Goal: Participate in discussion

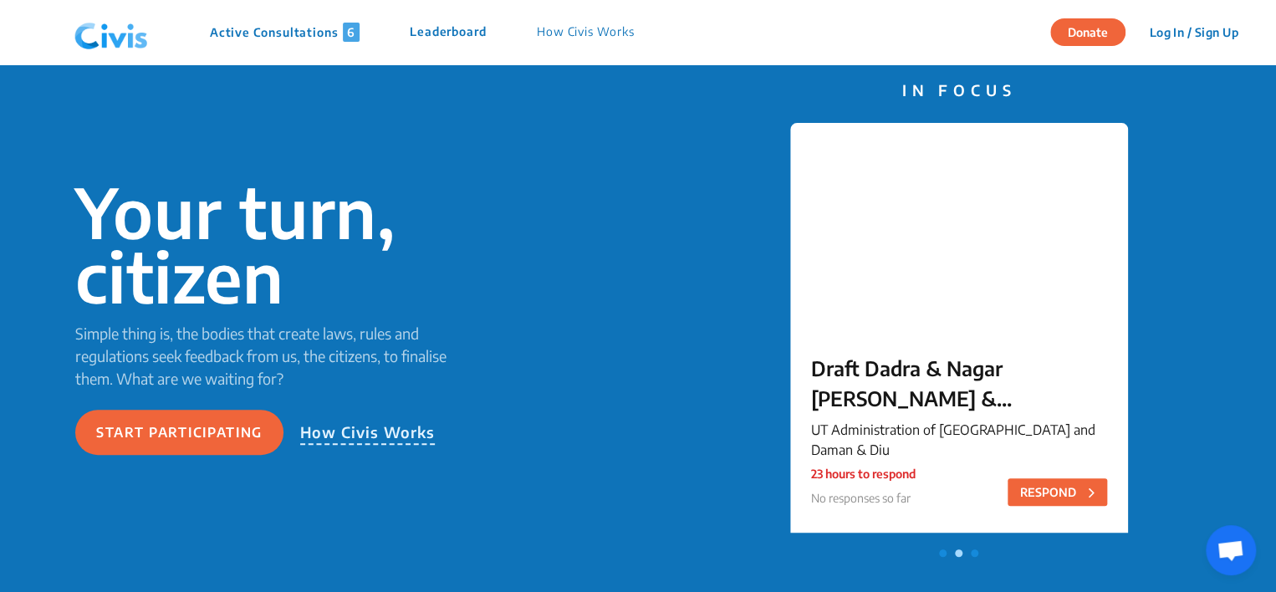
scroll to position [69, 0]
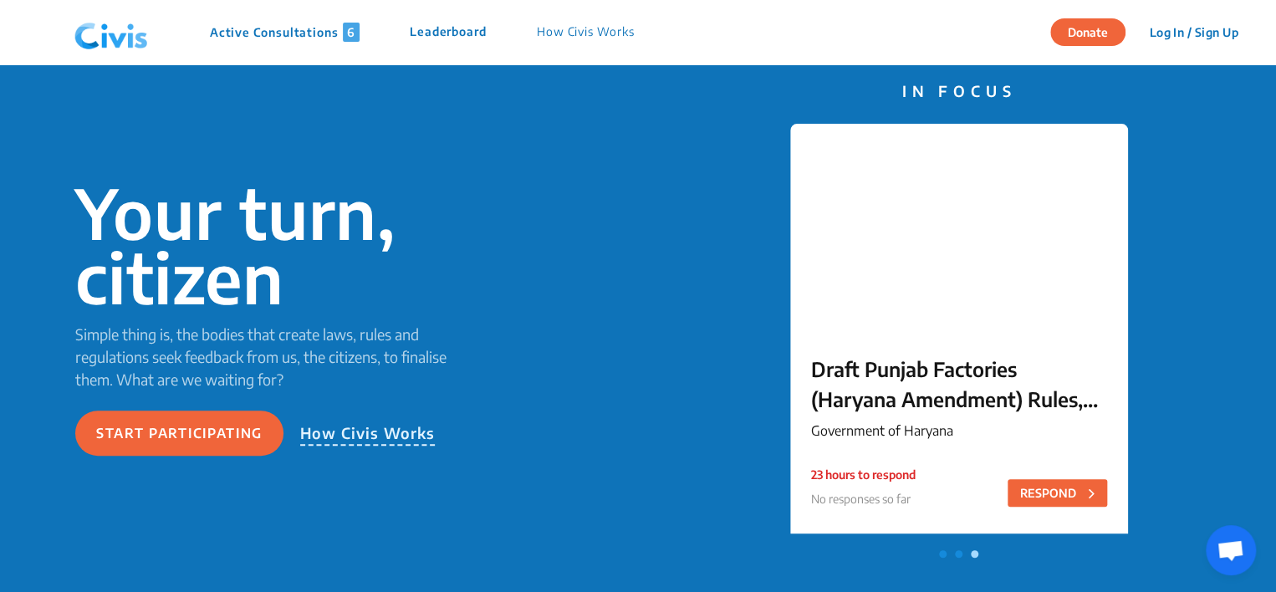
click at [314, 27] on p "Active Consultations 6" at bounding box center [285, 32] width 150 height 19
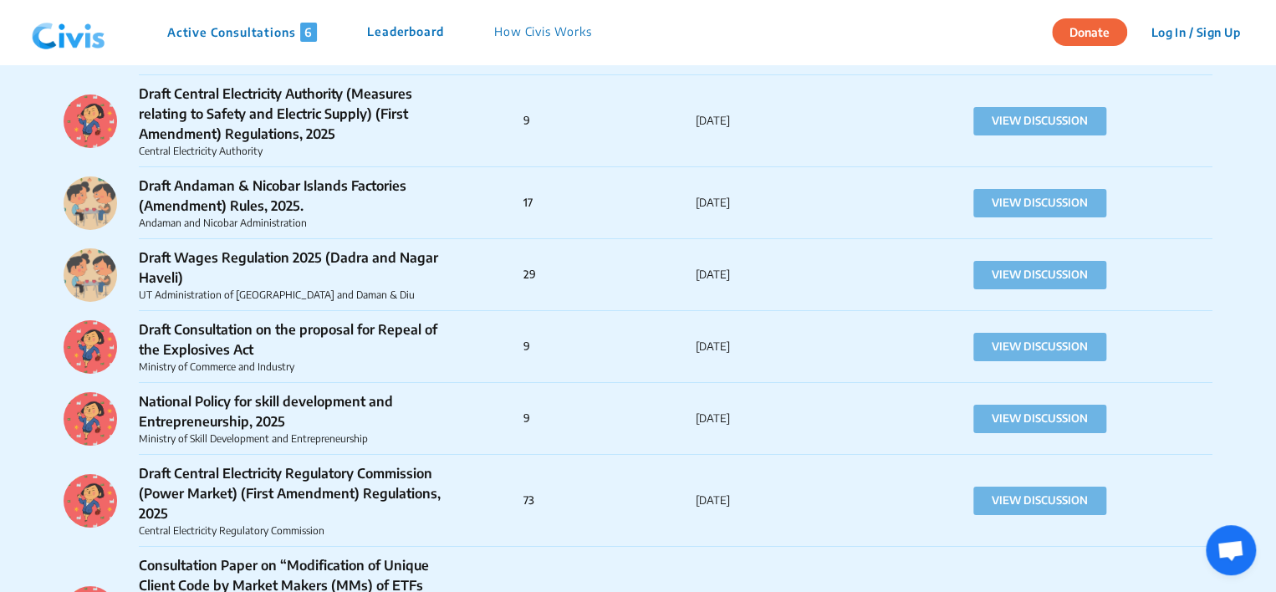
scroll to position [6138, 0]
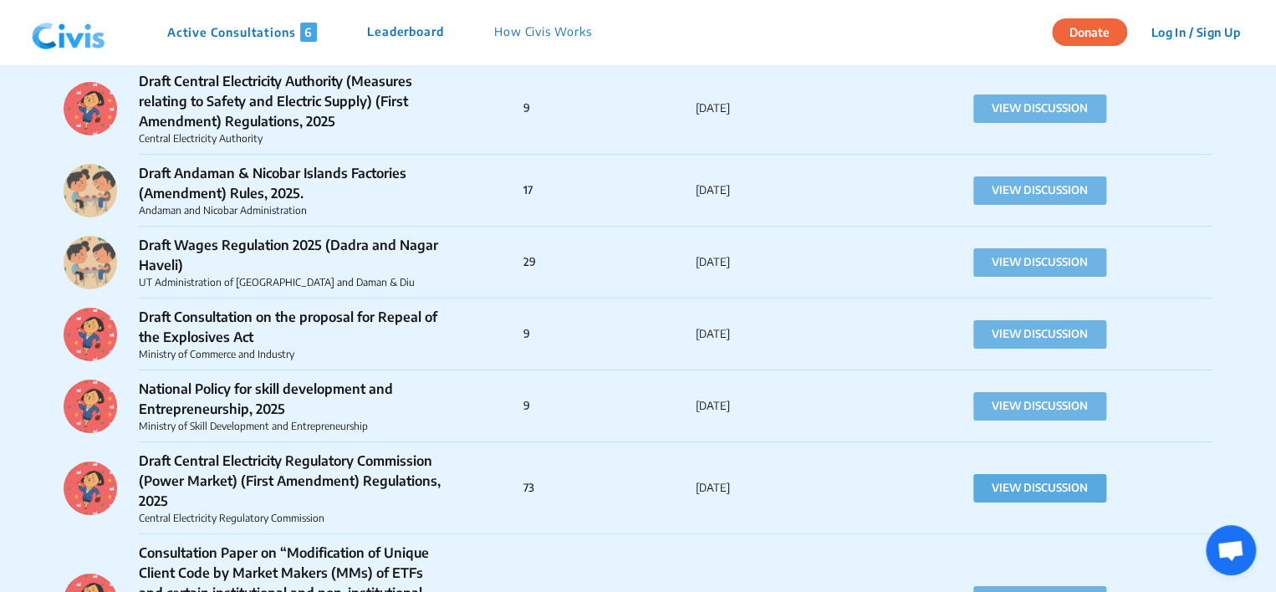
click at [1038, 474] on button "VIEW DISCUSSION" at bounding box center [1039, 488] width 133 height 28
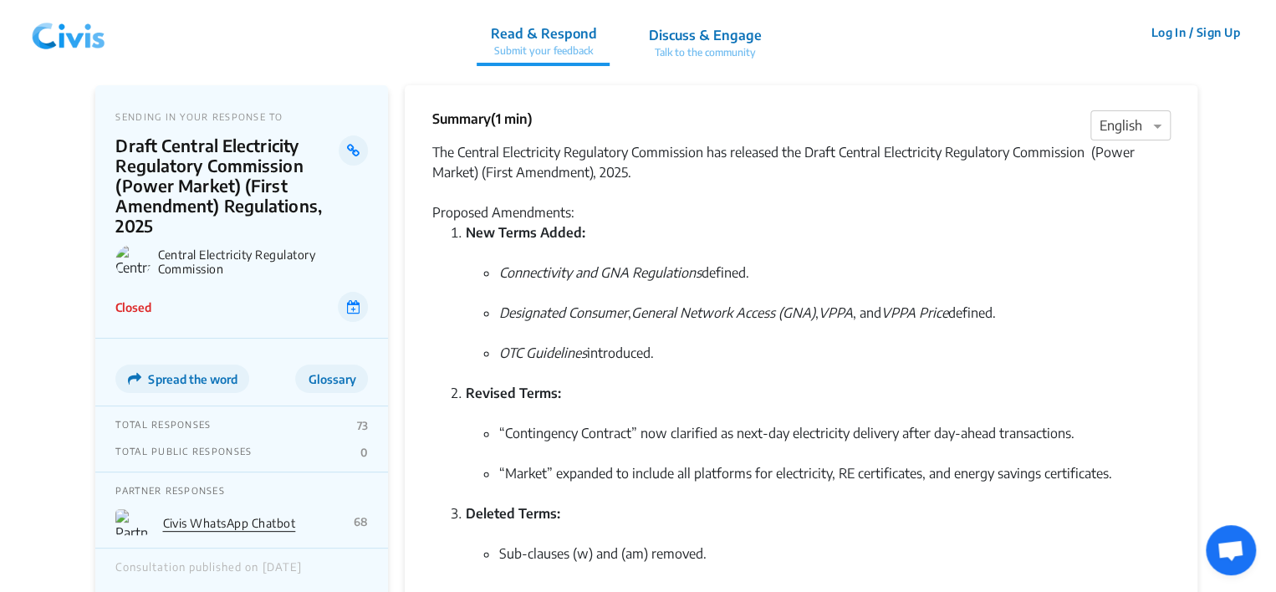
click at [687, 54] on p "Talk to the community" at bounding box center [704, 52] width 113 height 15
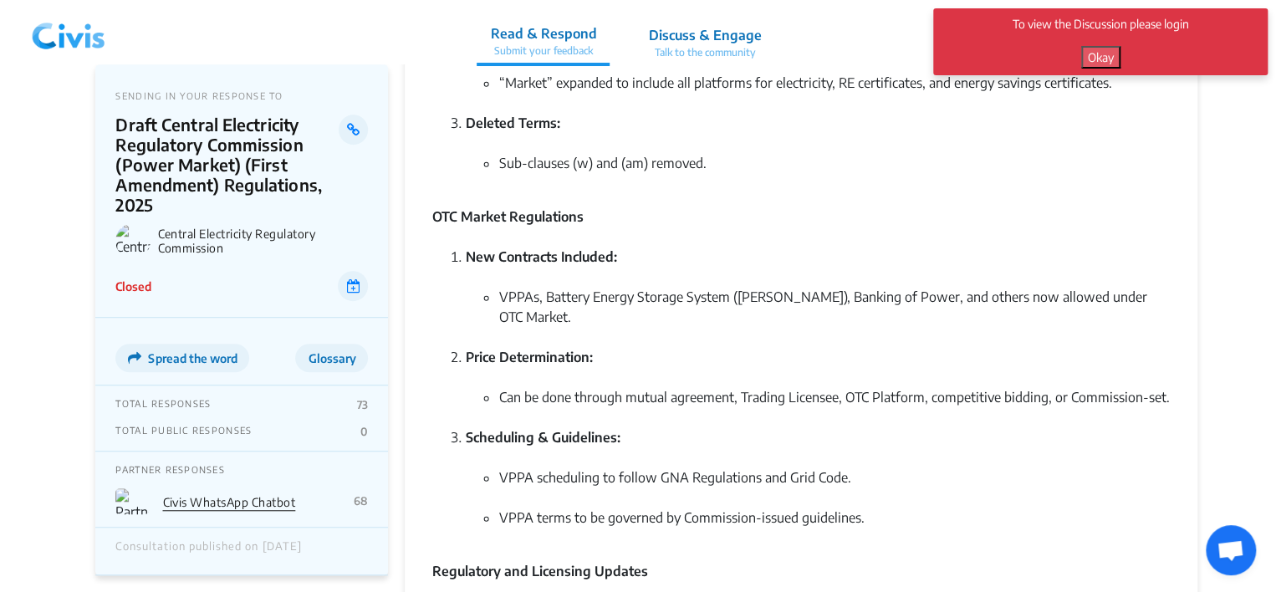
scroll to position [398, 0]
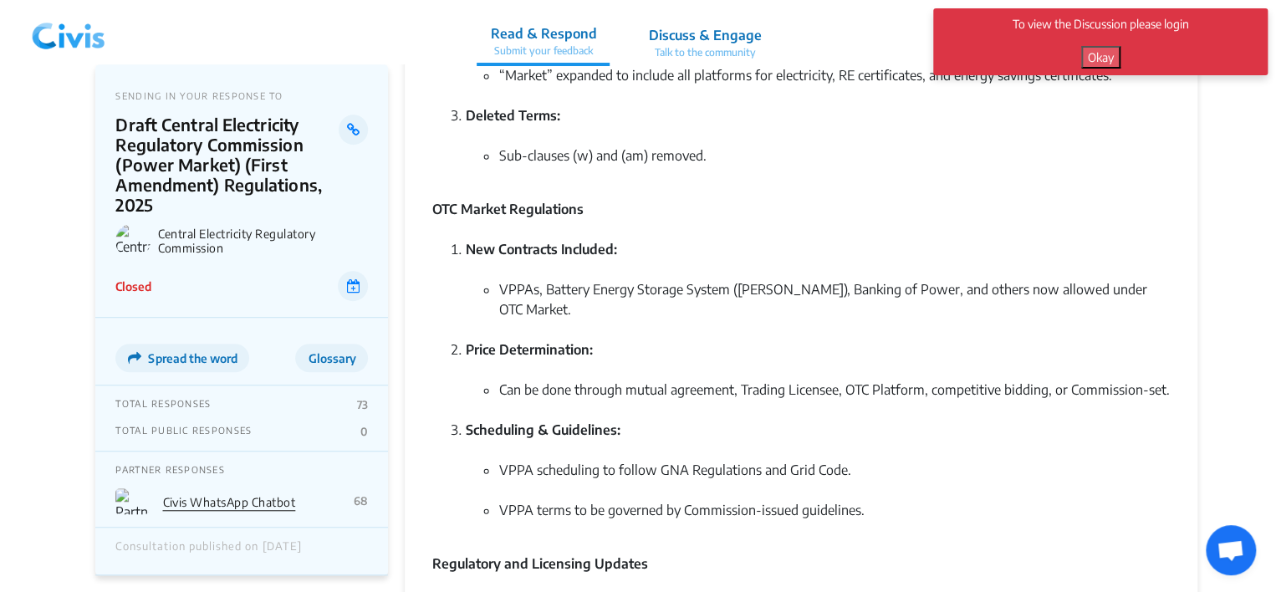
click at [257, 507] on link "Civis WhatsApp Chatbot" at bounding box center [228, 502] width 133 height 14
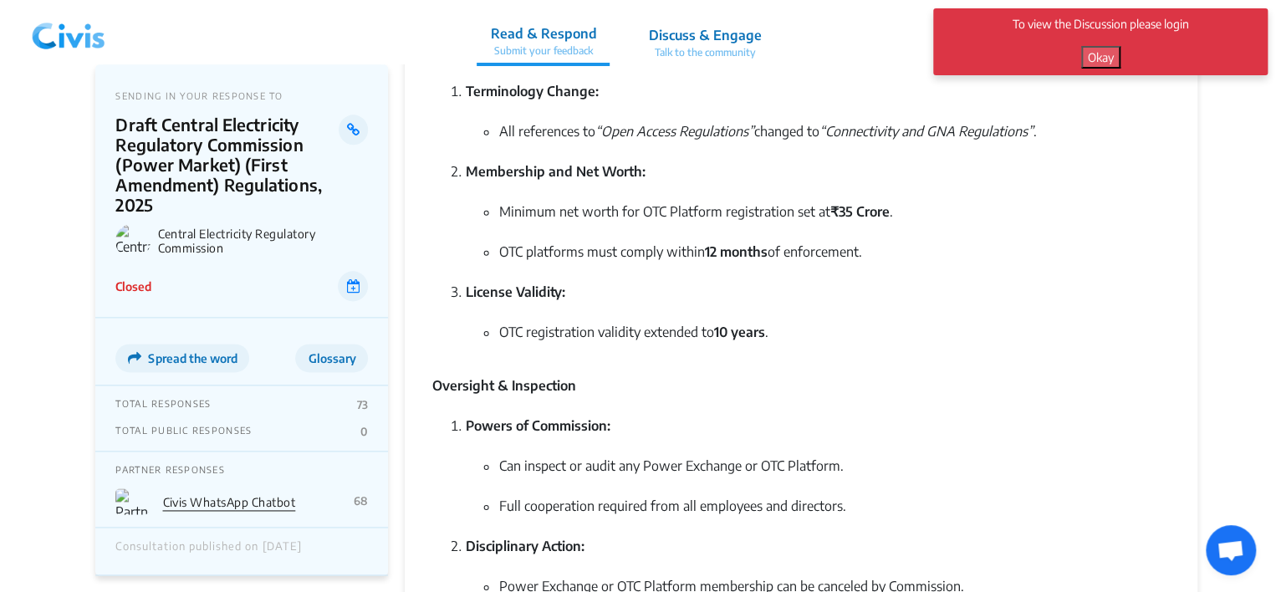
scroll to position [993, 0]
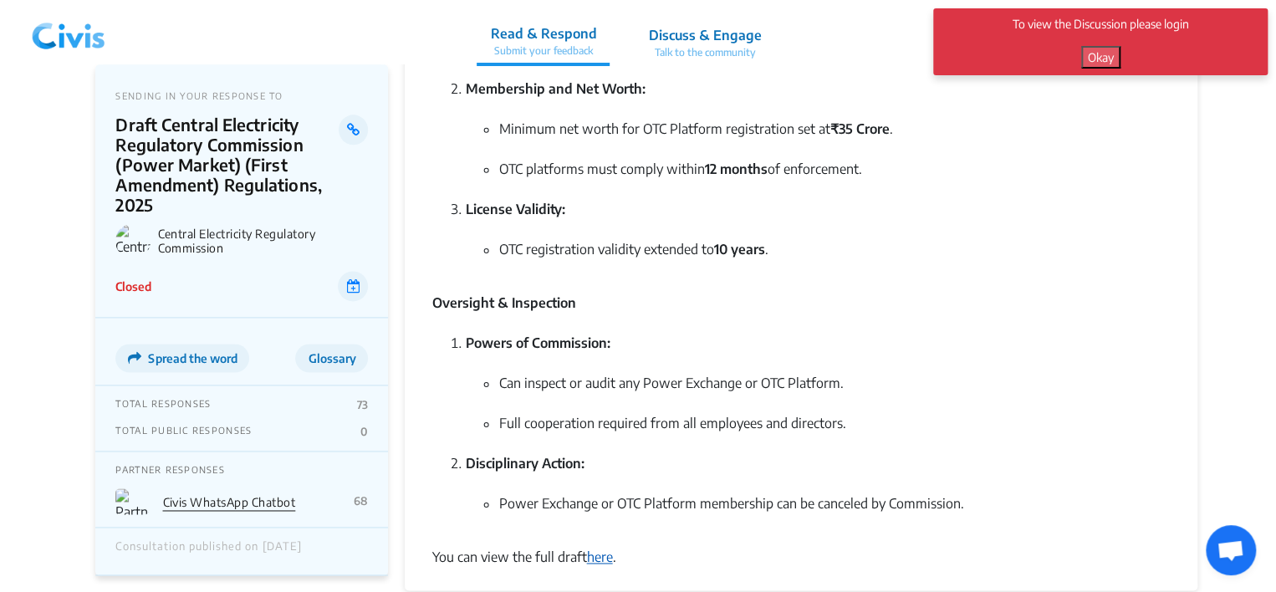
click at [612, 548] on link "here" at bounding box center [599, 556] width 26 height 17
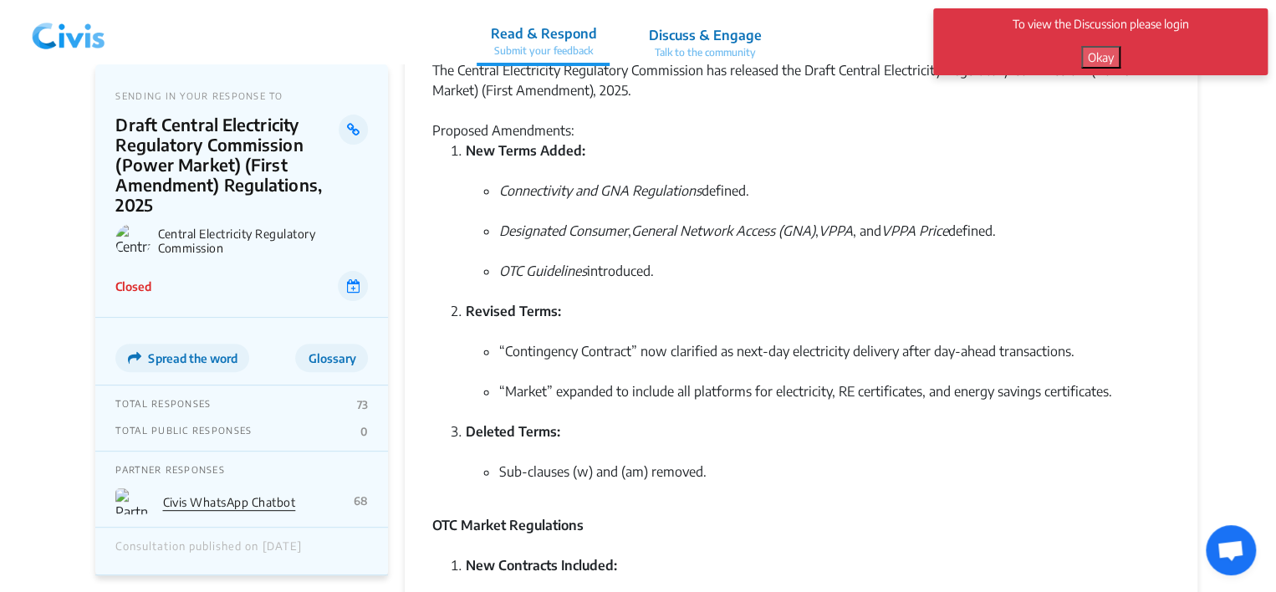
scroll to position [0, 0]
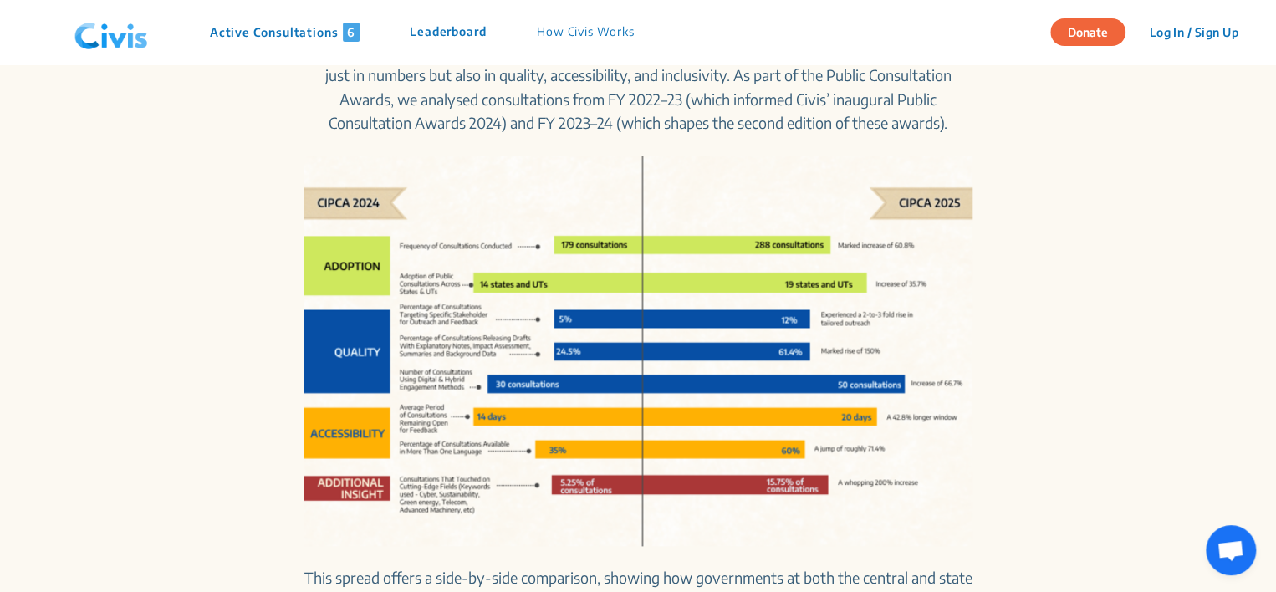
scroll to position [759, 0]
